Goal: Book appointment/travel/reservation

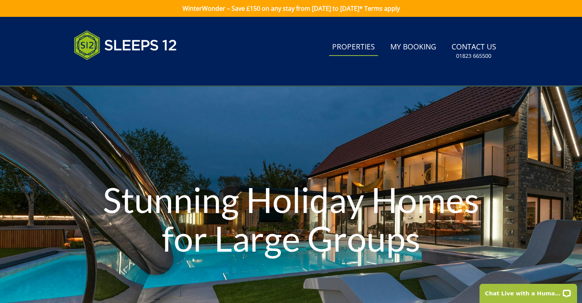
click at [349, 46] on link "Properties" at bounding box center [353, 47] width 49 height 17
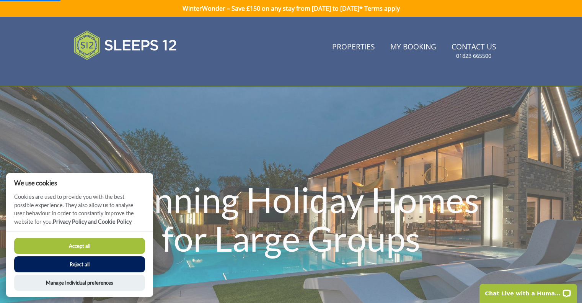
click at [73, 263] on button "Reject all" at bounding box center [79, 264] width 131 height 16
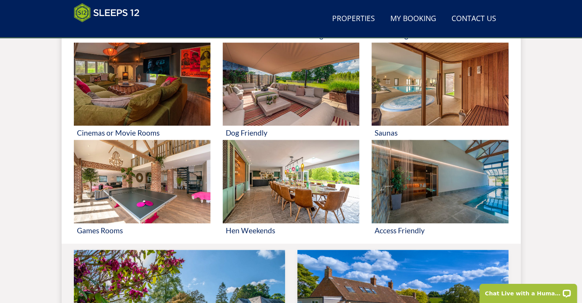
scroll to position [313, 0]
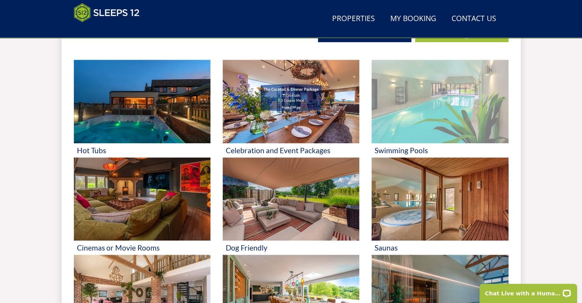
click at [441, 111] on img at bounding box center [439, 101] width 137 height 83
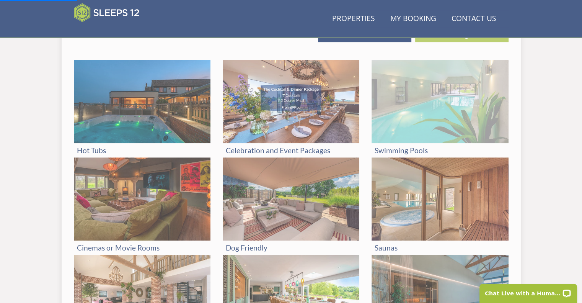
click at [411, 96] on img at bounding box center [439, 101] width 137 height 83
click at [395, 150] on h3 "Swimming Pools" at bounding box center [439, 150] width 130 height 8
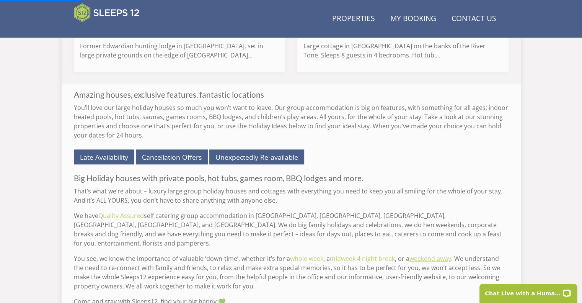
scroll to position [887, 0]
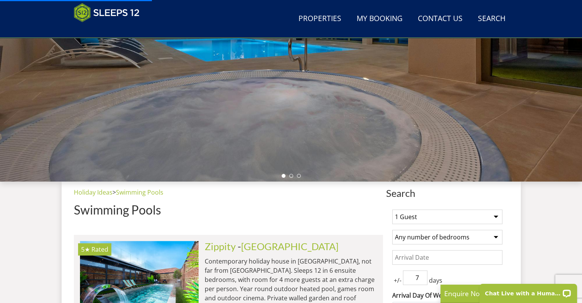
scroll to position [230, 0]
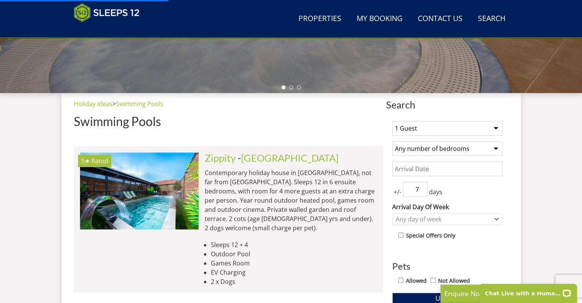
click at [494, 144] on select "Any number of bedrooms 3 Bedrooms 4 Bedrooms 5 Bedrooms 6 Bedrooms 7 Bedrooms 8…" at bounding box center [447, 148] width 110 height 15
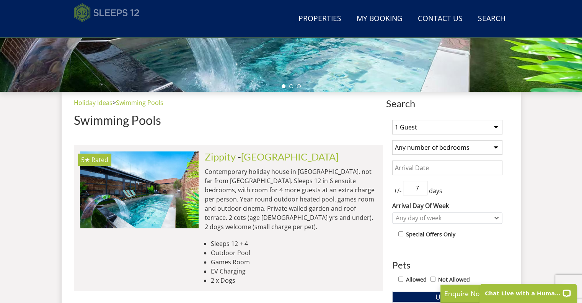
scroll to position [228, 0]
